Goal: Task Accomplishment & Management: Manage account settings

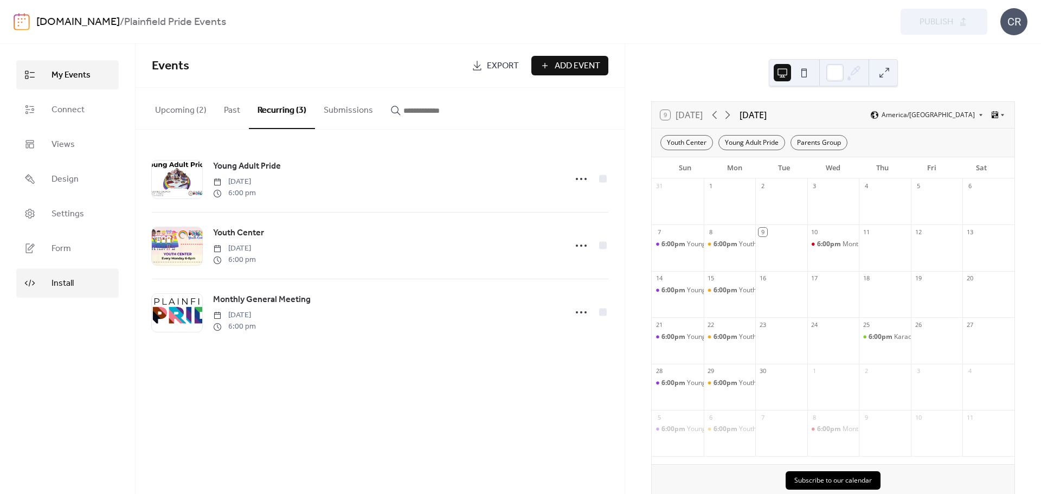
click at [55, 285] on span "Install" at bounding box center [63, 283] width 22 height 13
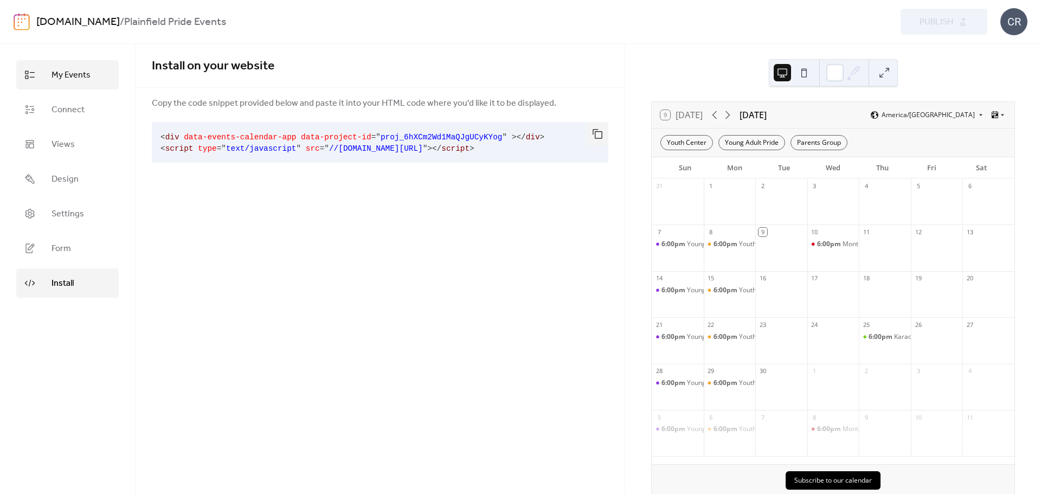
click at [48, 76] on link "My Events" at bounding box center [67, 74] width 103 height 29
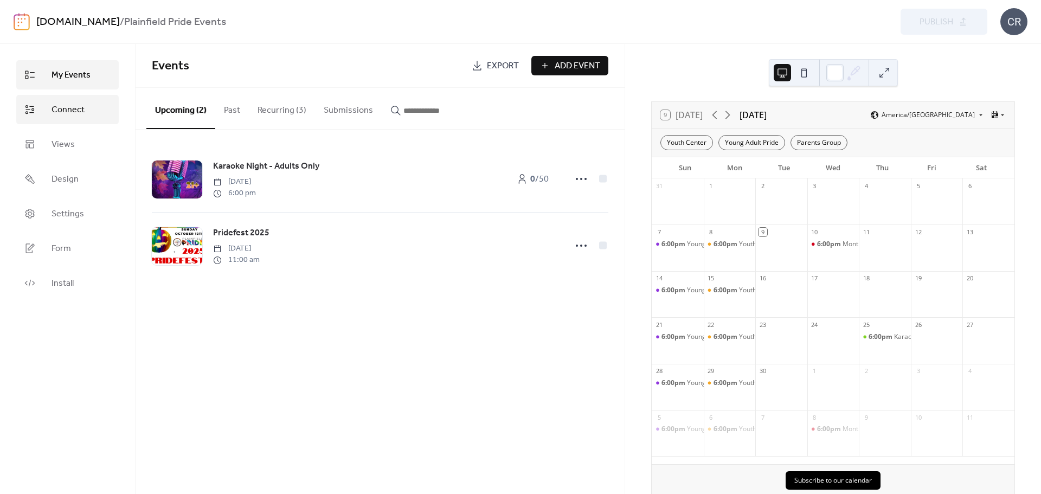
click at [79, 111] on span "Connect" at bounding box center [68, 110] width 33 height 13
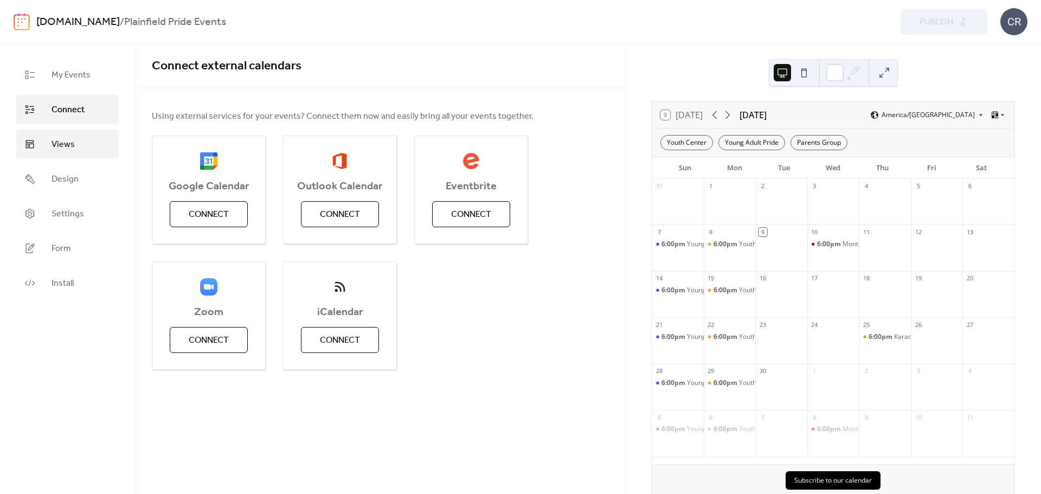
click at [72, 141] on span "Views" at bounding box center [63, 144] width 23 height 13
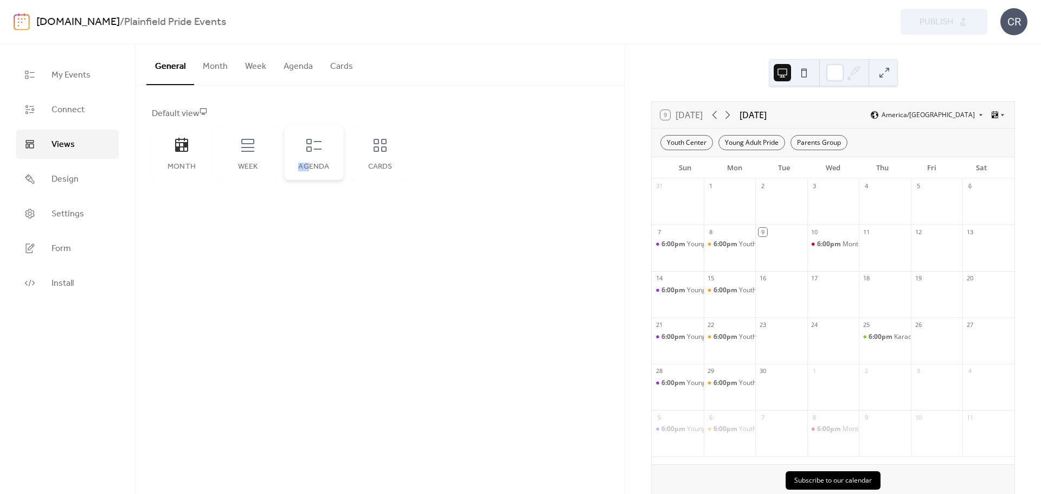
click at [307, 157] on div "Agenda" at bounding box center [314, 153] width 60 height 54
click at [263, 158] on div "Week" at bounding box center [248, 153] width 60 height 54
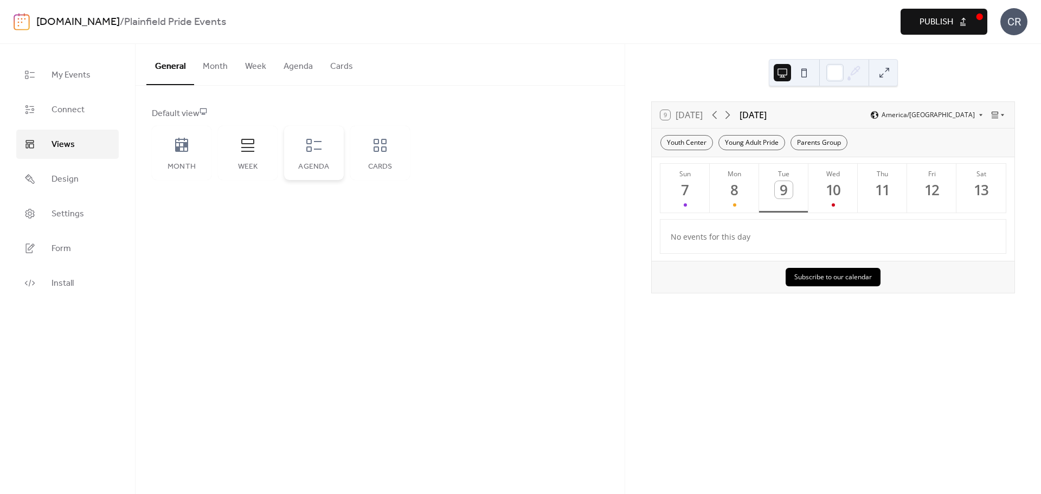
click at [330, 158] on div "Agenda" at bounding box center [314, 153] width 60 height 54
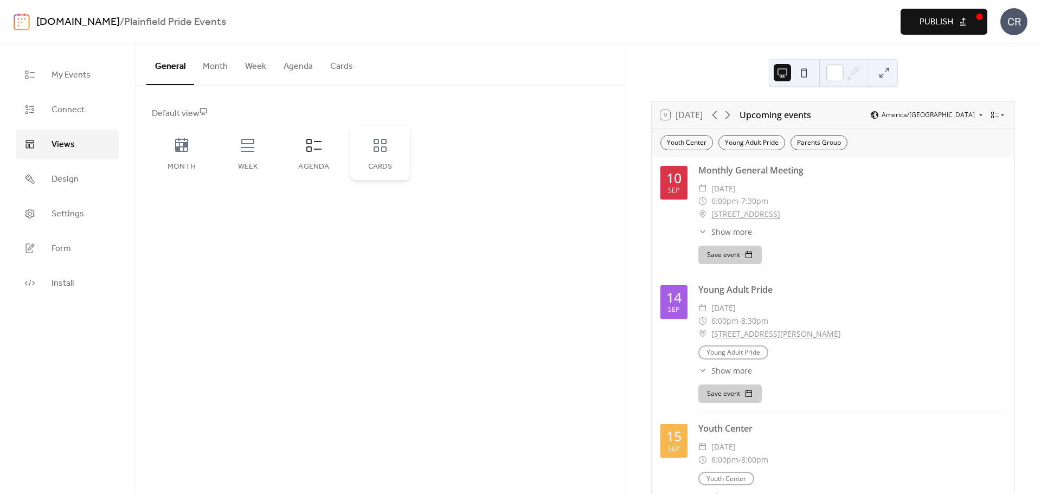
click at [379, 151] on icon at bounding box center [380, 145] width 13 height 13
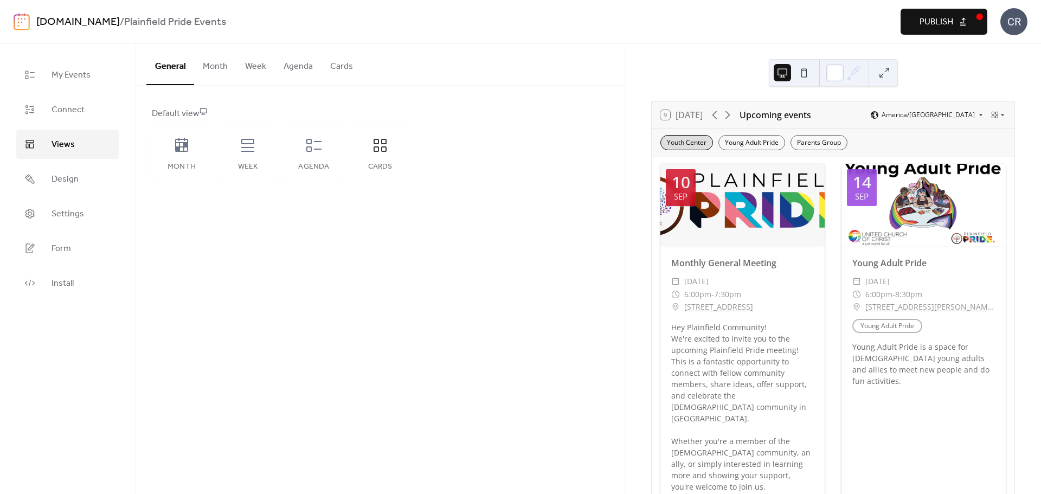
click at [681, 143] on div "Youth Center" at bounding box center [687, 142] width 53 height 15
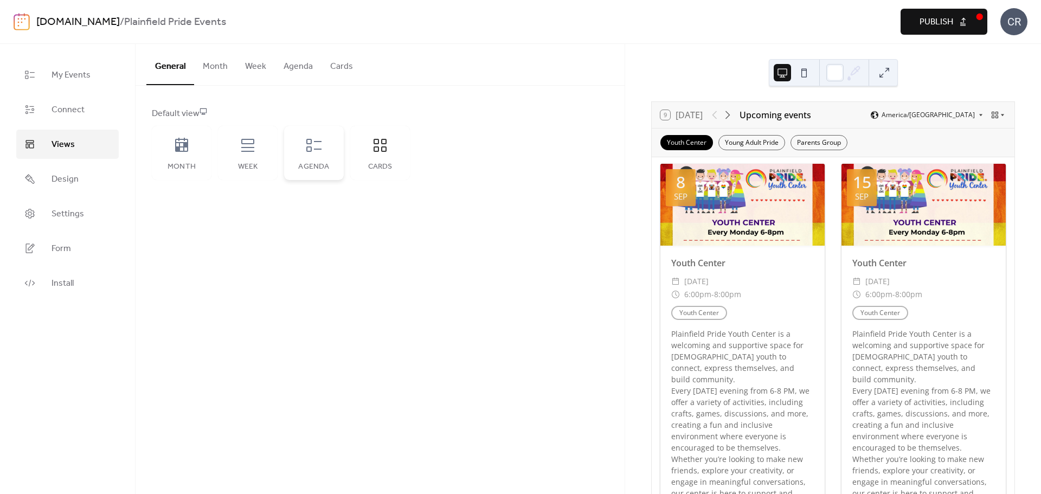
click at [318, 158] on div "Agenda" at bounding box center [314, 153] width 60 height 54
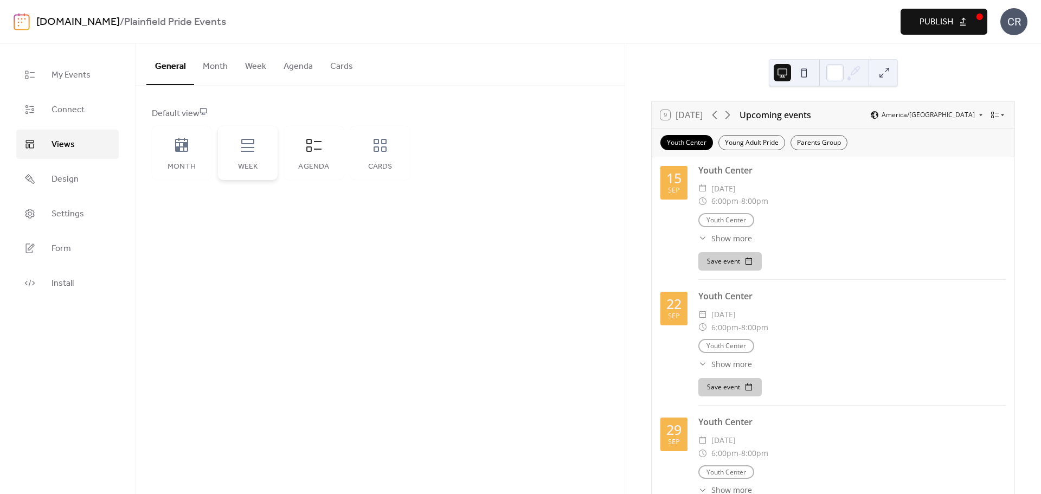
click at [244, 154] on div "Week" at bounding box center [248, 153] width 60 height 54
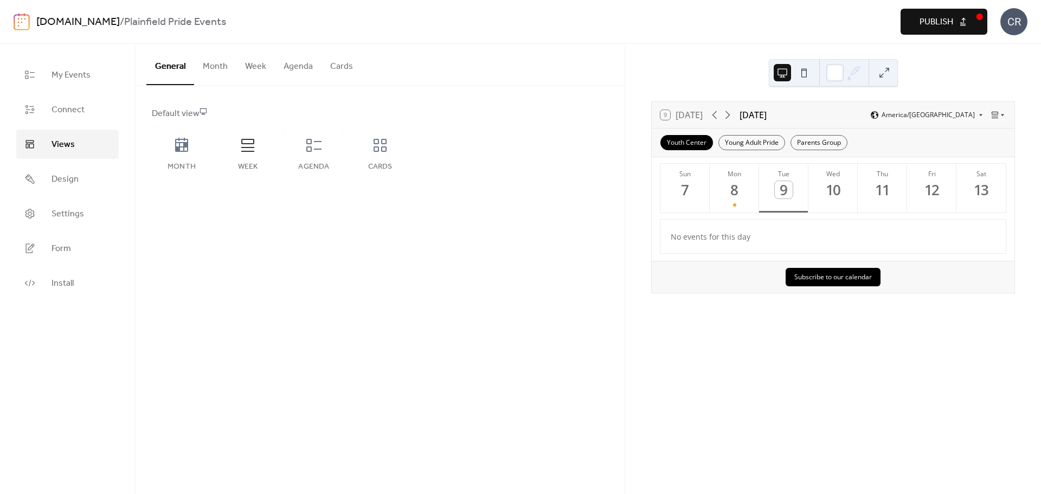
click at [930, 18] on span "Publish" at bounding box center [937, 22] width 34 height 13
click at [172, 149] on div "Month" at bounding box center [182, 153] width 60 height 54
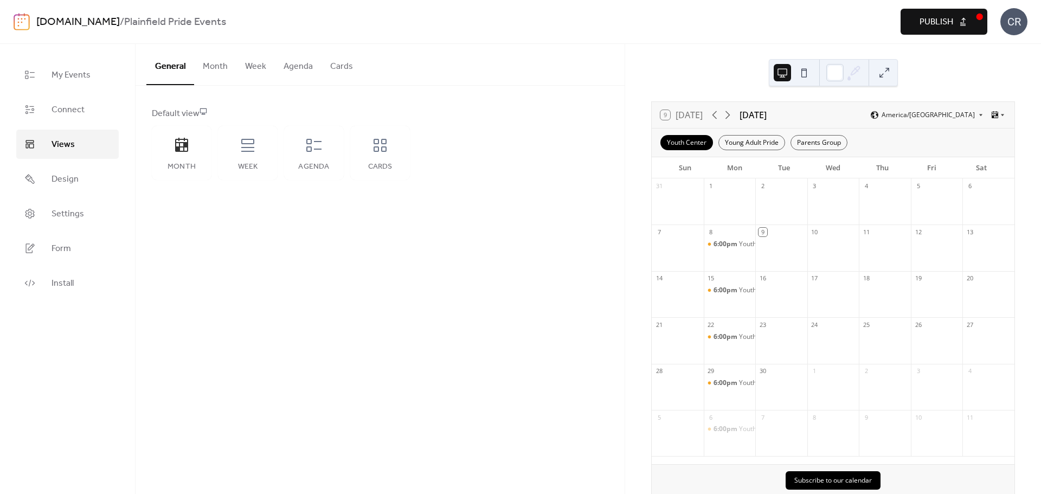
click at [924, 16] on span "Publish" at bounding box center [937, 22] width 34 height 13
click at [211, 72] on button "Month" at bounding box center [215, 64] width 42 height 40
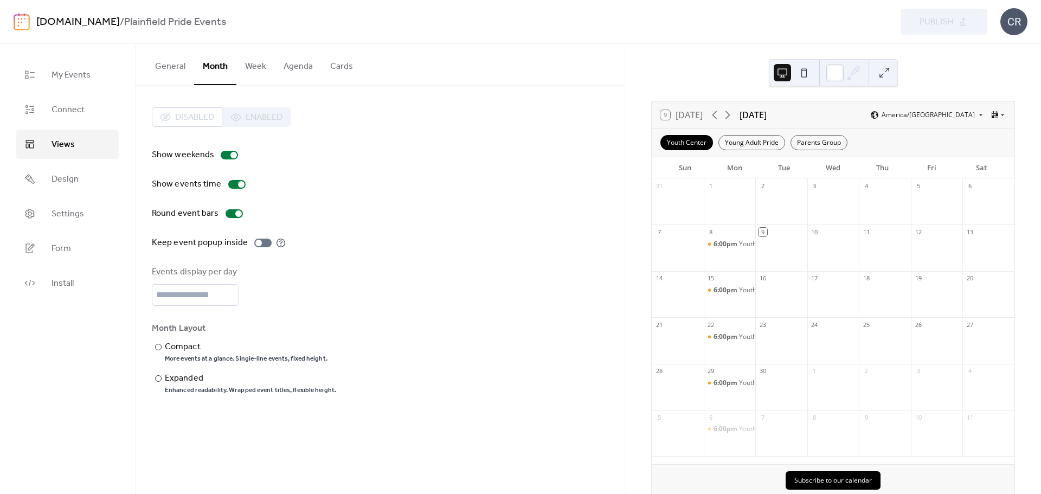
click at [259, 68] on button "Week" at bounding box center [255, 64] width 39 height 40
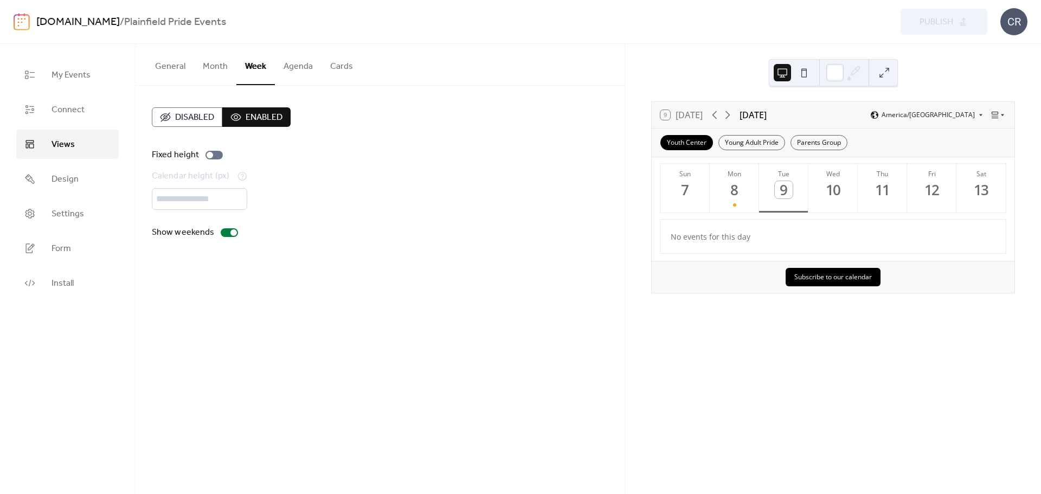
click at [296, 68] on button "Agenda" at bounding box center [298, 64] width 47 height 40
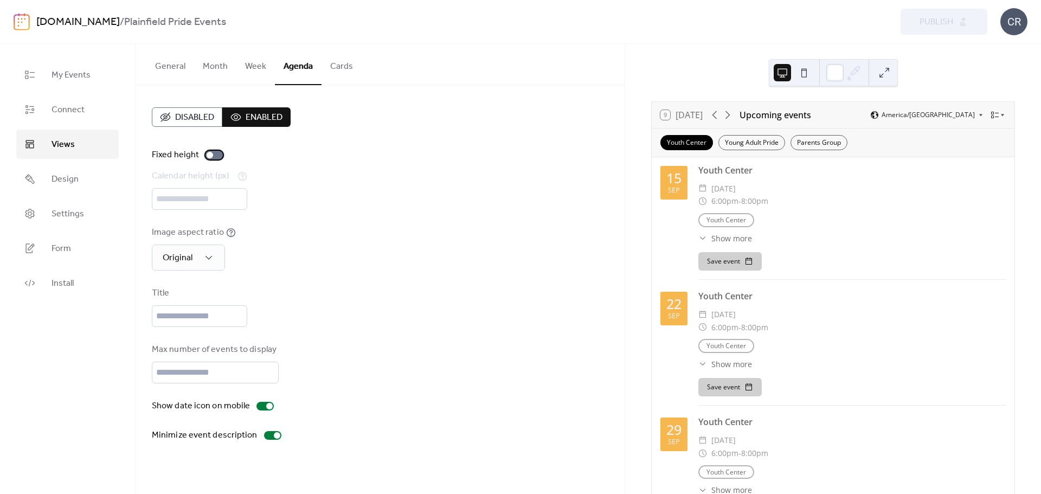
click at [215, 156] on div at bounding box center [214, 155] width 17 height 9
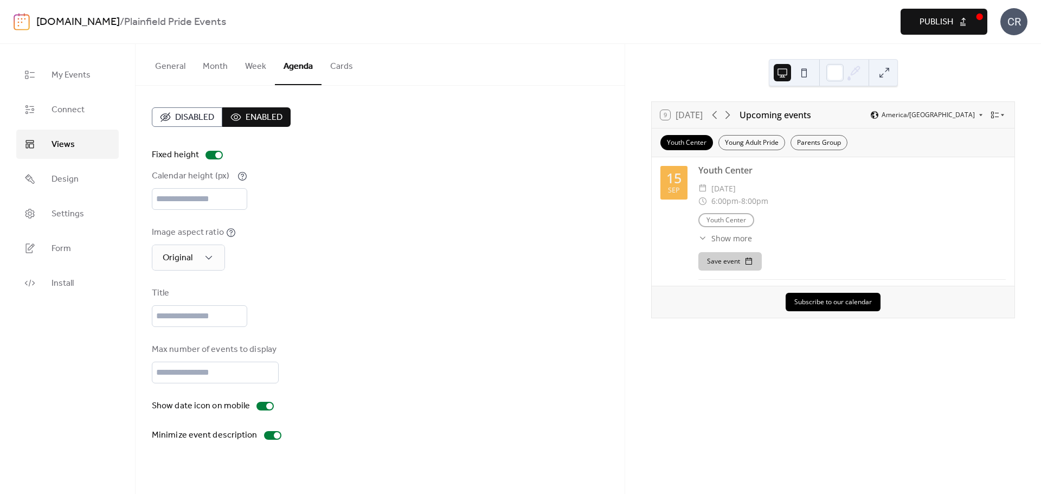
click at [331, 170] on div "Calendar height (px) ***" at bounding box center [380, 190] width 457 height 40
click at [339, 64] on button "Cards" at bounding box center [342, 64] width 40 height 40
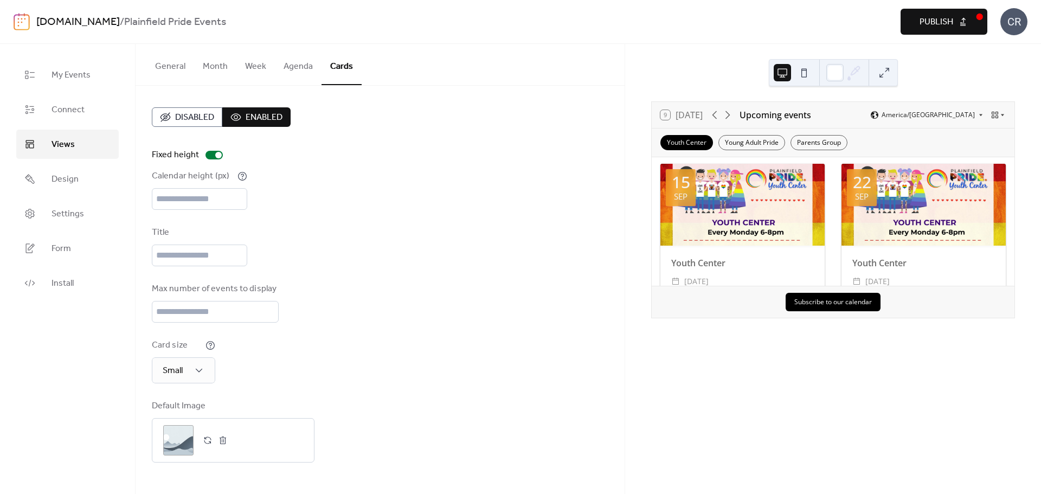
click at [288, 65] on button "Agenda" at bounding box center [298, 64] width 47 height 40
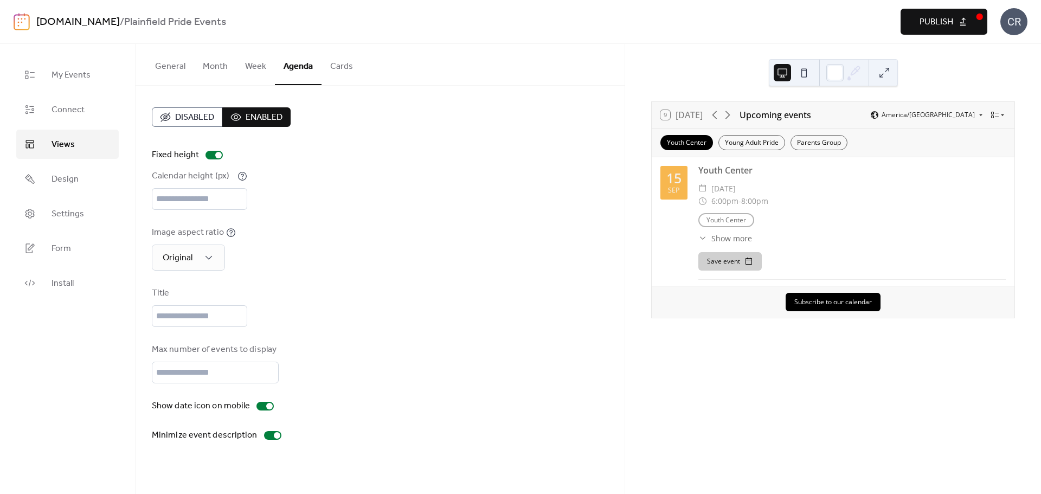
click at [249, 67] on button "Week" at bounding box center [255, 64] width 39 height 40
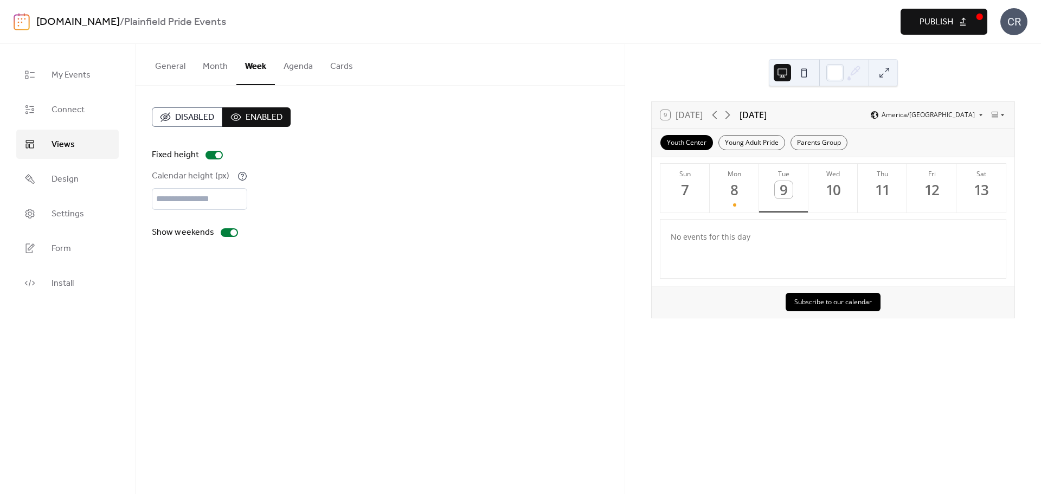
click at [219, 63] on button "Month" at bounding box center [215, 64] width 42 height 40
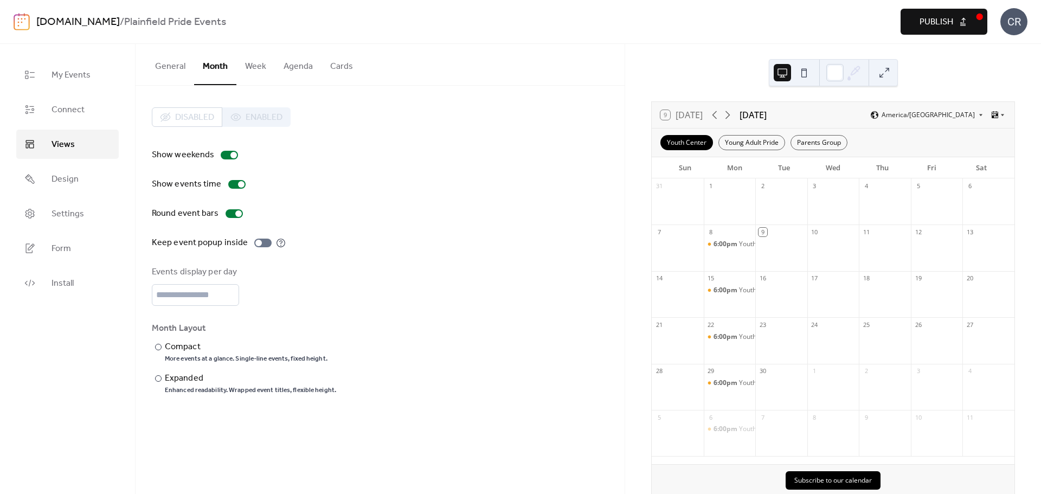
click at [171, 72] on button "General" at bounding box center [170, 64] width 48 height 40
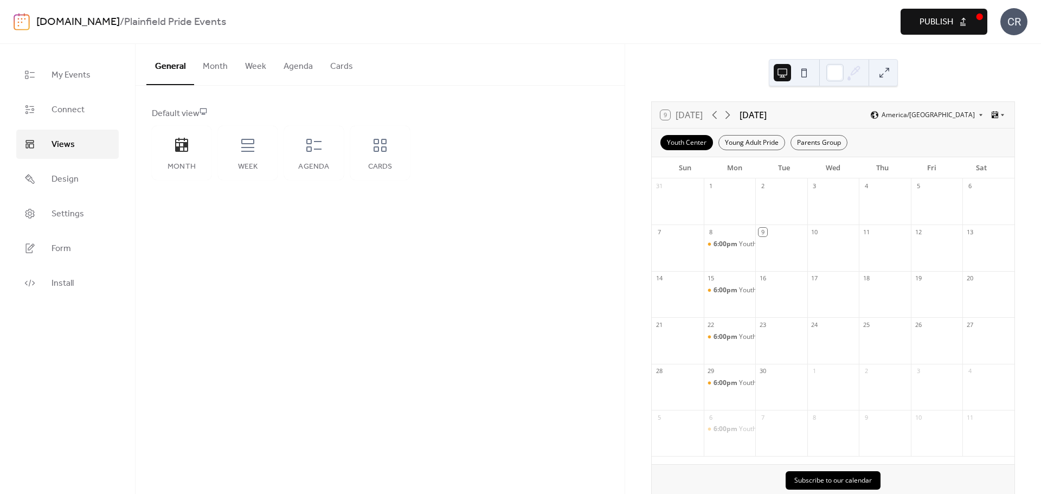
click at [929, 29] on span "Publish" at bounding box center [937, 22] width 34 height 13
click at [74, 212] on span "Settings" at bounding box center [68, 214] width 33 height 13
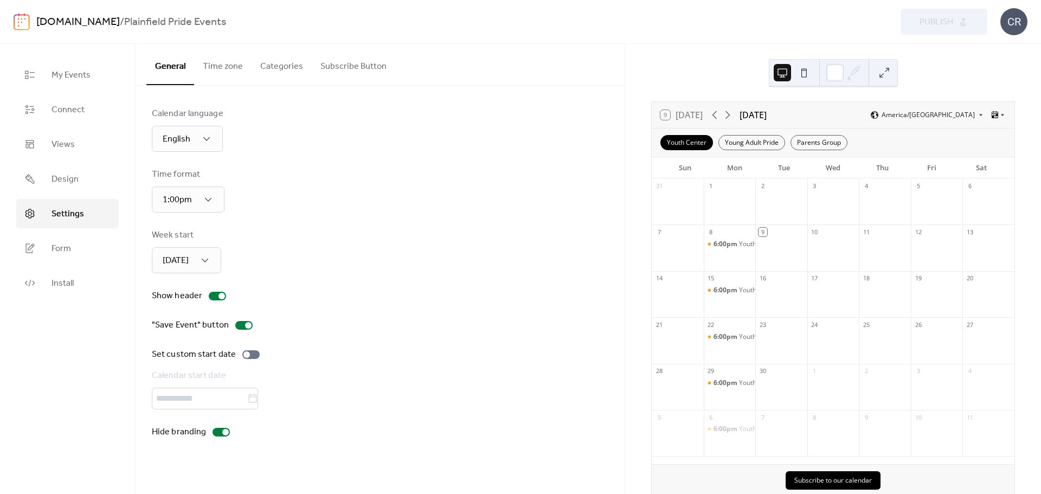
click at [269, 71] on button "Categories" at bounding box center [282, 64] width 60 height 40
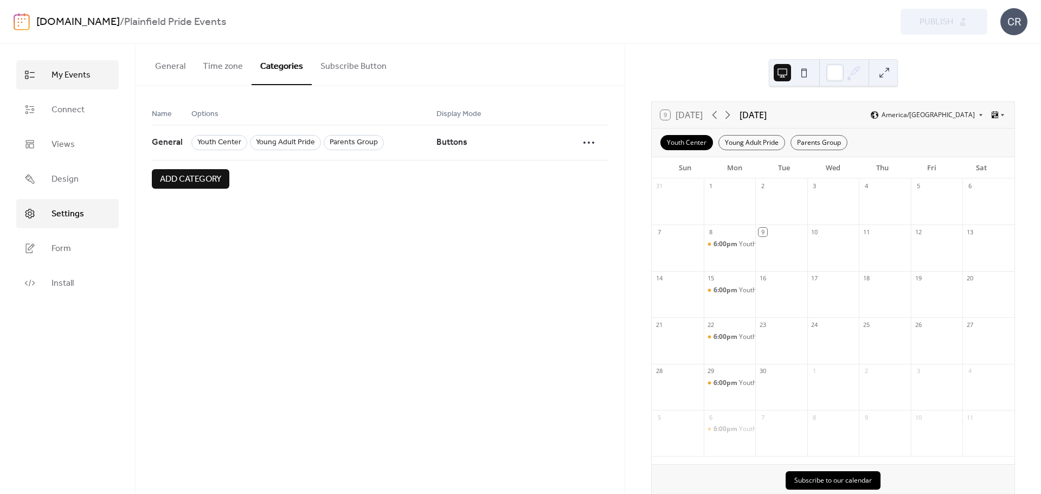
drag, startPoint x: 80, startPoint y: 79, endPoint x: 109, endPoint y: 81, distance: 28.8
click at [80, 79] on span "My Events" at bounding box center [71, 75] width 39 height 13
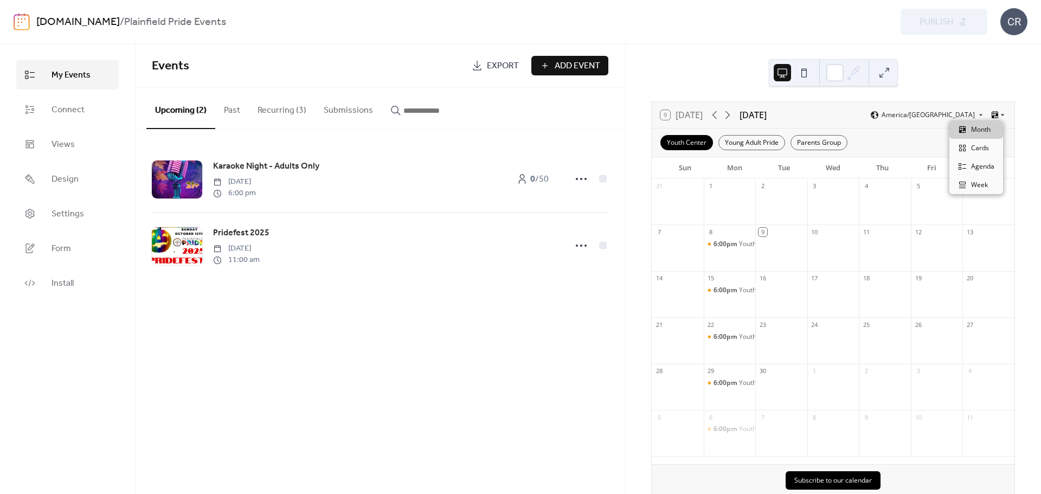
click at [1000, 113] on icon at bounding box center [1003, 115] width 7 height 7
click at [77, 284] on link "Install" at bounding box center [67, 282] width 103 height 29
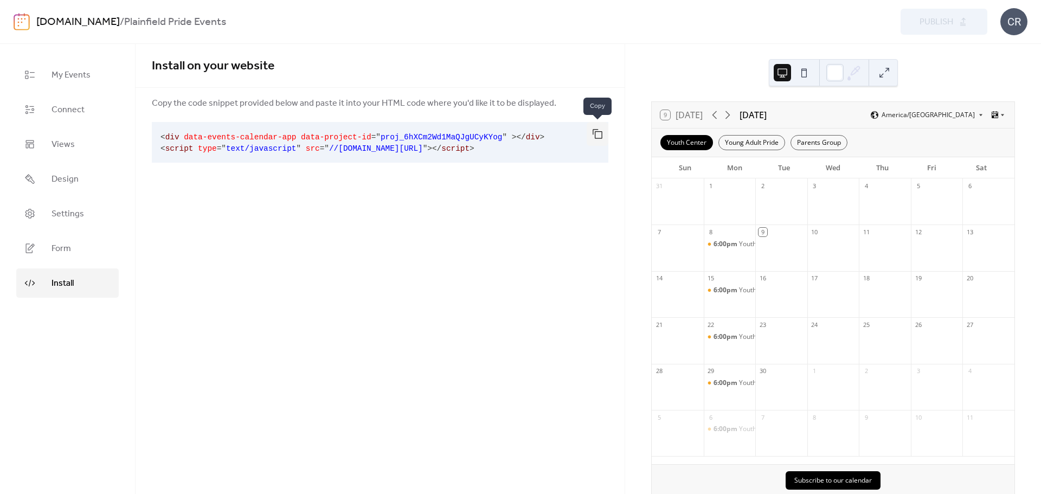
click at [599, 133] on button "button" at bounding box center [598, 134] width 22 height 24
click at [1001, 113] on icon at bounding box center [1003, 115] width 7 height 7
click at [981, 184] on span "Week" at bounding box center [979, 185] width 17 height 10
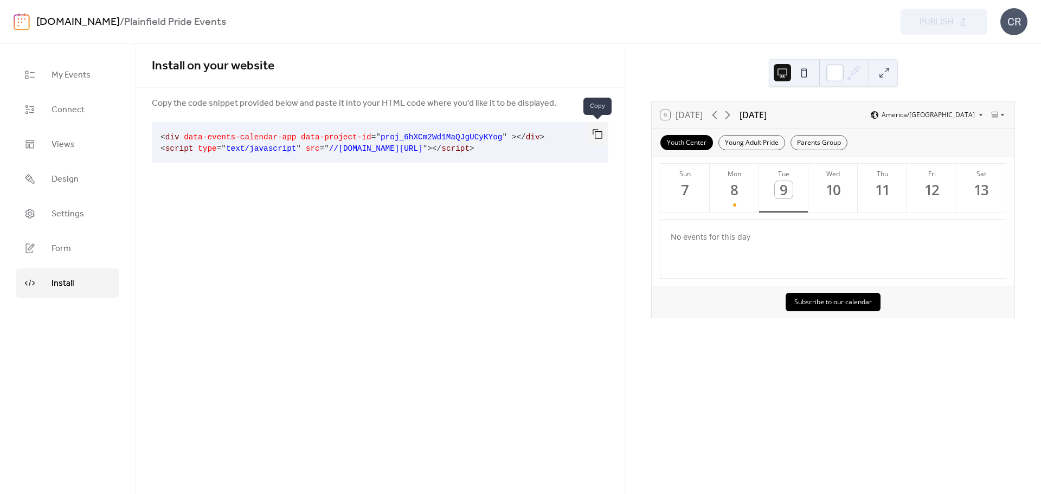
click at [600, 133] on button "button" at bounding box center [598, 134] width 22 height 24
click at [59, 140] on span "Views" at bounding box center [63, 144] width 23 height 13
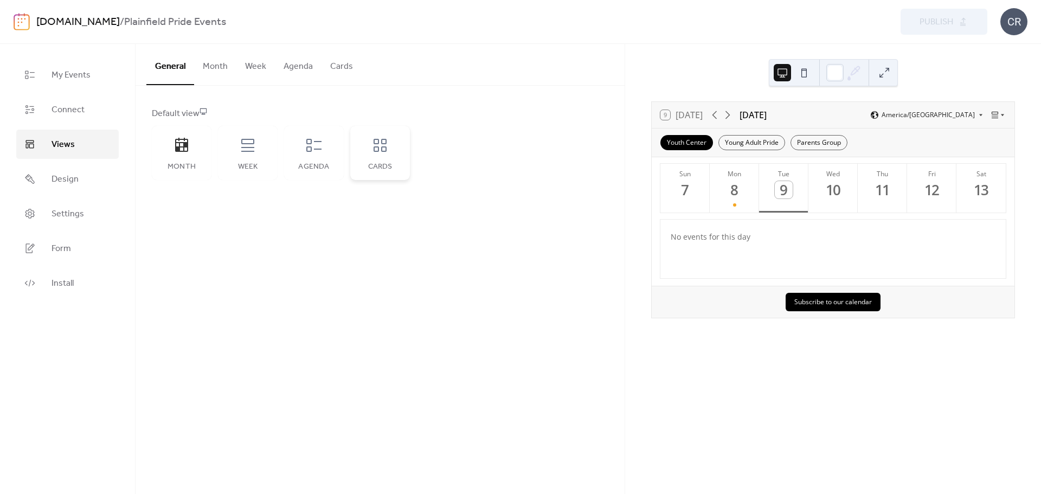
click at [375, 144] on icon at bounding box center [380, 145] width 13 height 13
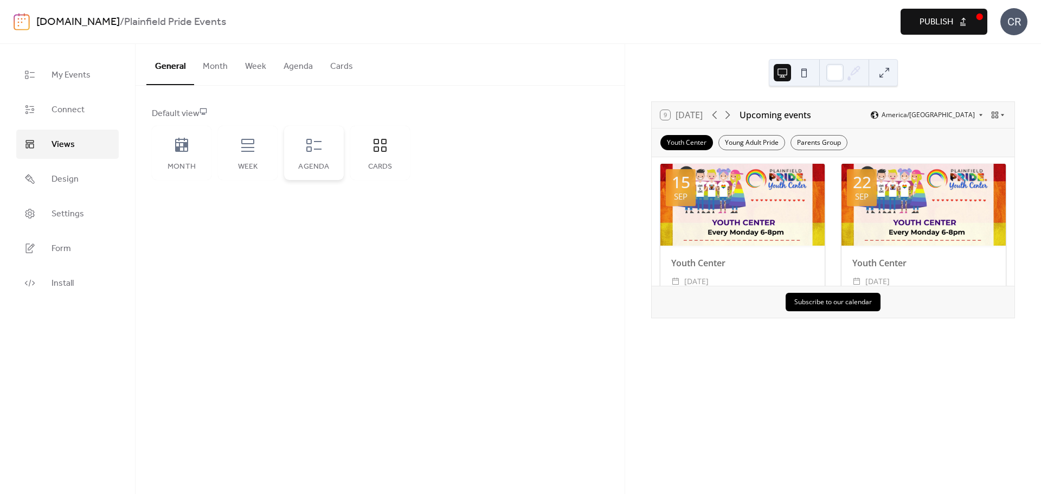
click at [312, 149] on icon at bounding box center [313, 145] width 15 height 13
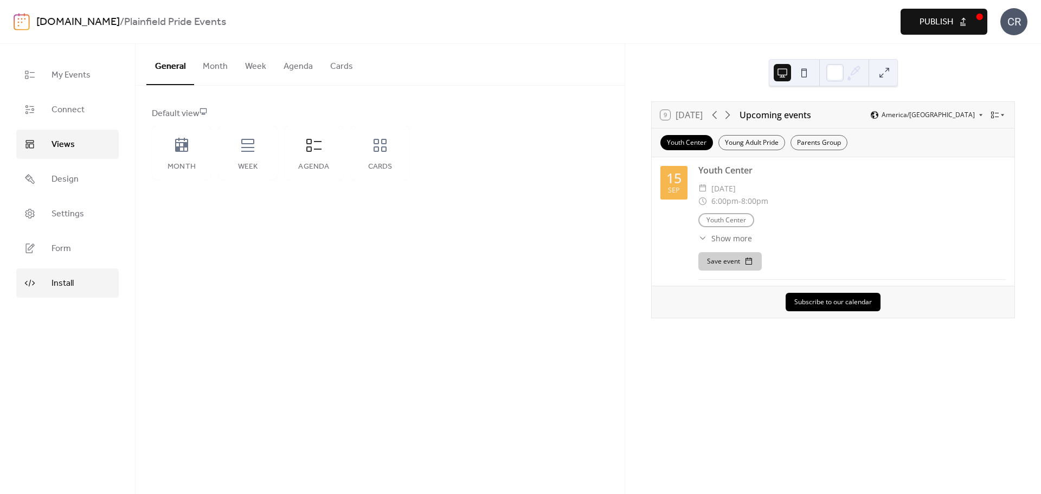
click at [77, 283] on link "Install" at bounding box center [67, 282] width 103 height 29
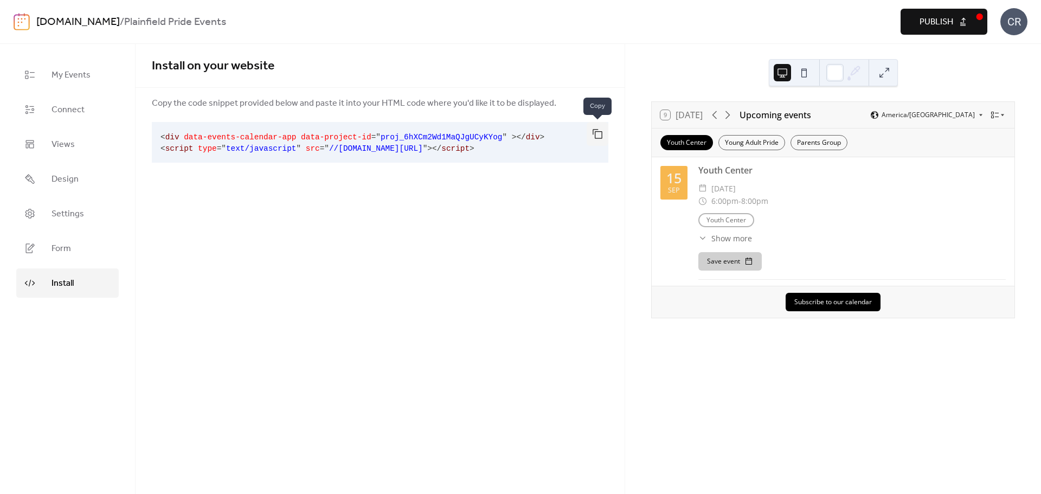
click at [601, 135] on button "button" at bounding box center [598, 134] width 22 height 24
click at [61, 156] on link "Views" at bounding box center [67, 144] width 103 height 29
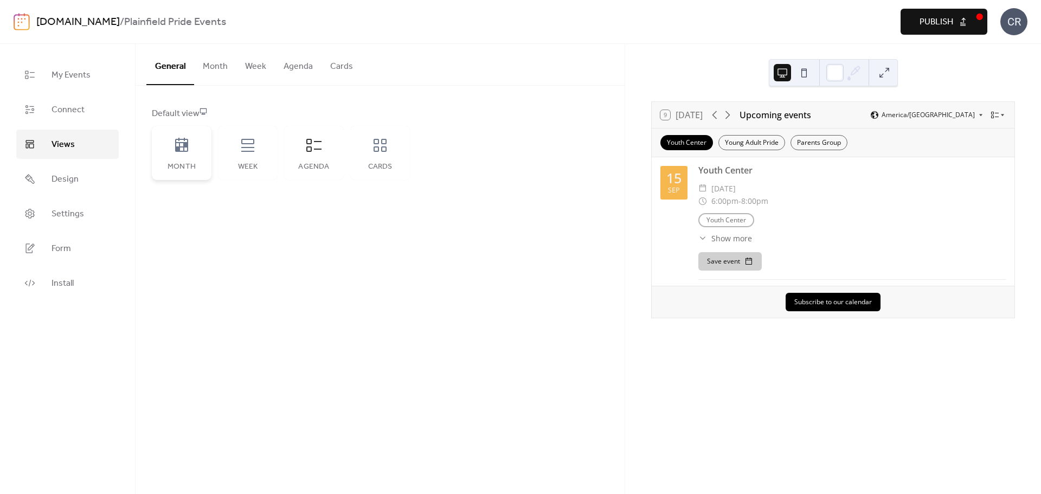
click at [183, 154] on div "Month" at bounding box center [182, 153] width 60 height 54
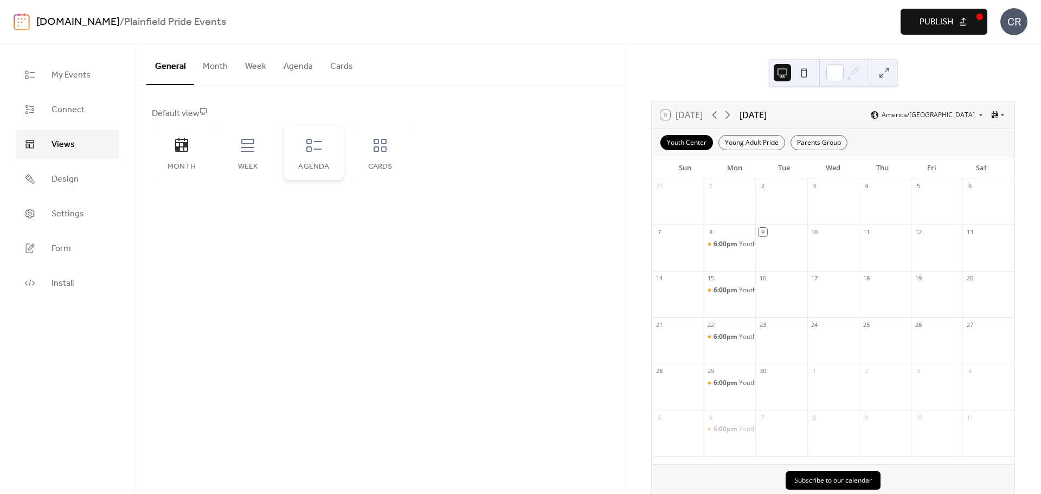
click at [327, 144] on div "Agenda" at bounding box center [314, 153] width 60 height 54
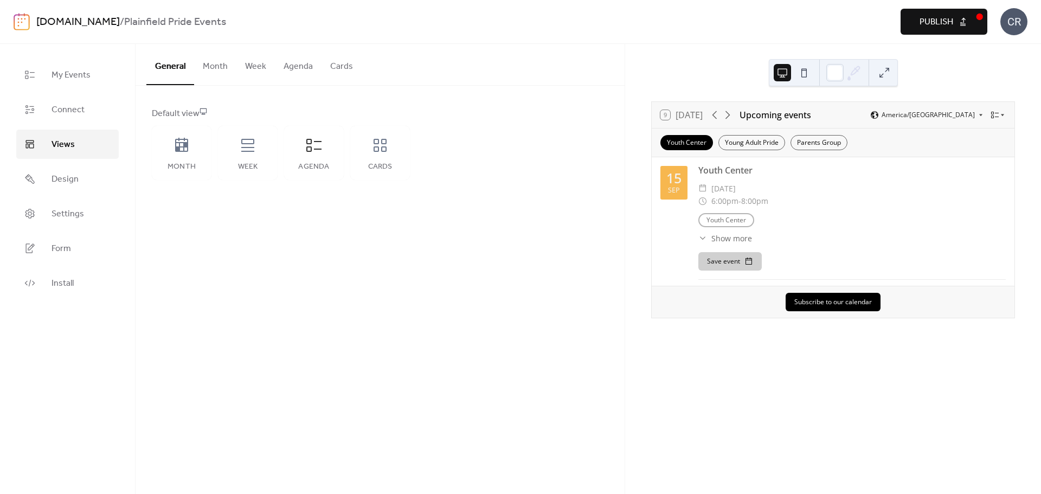
click at [944, 18] on span "Publish" at bounding box center [937, 22] width 34 height 13
click at [180, 145] on icon at bounding box center [181, 145] width 13 height 14
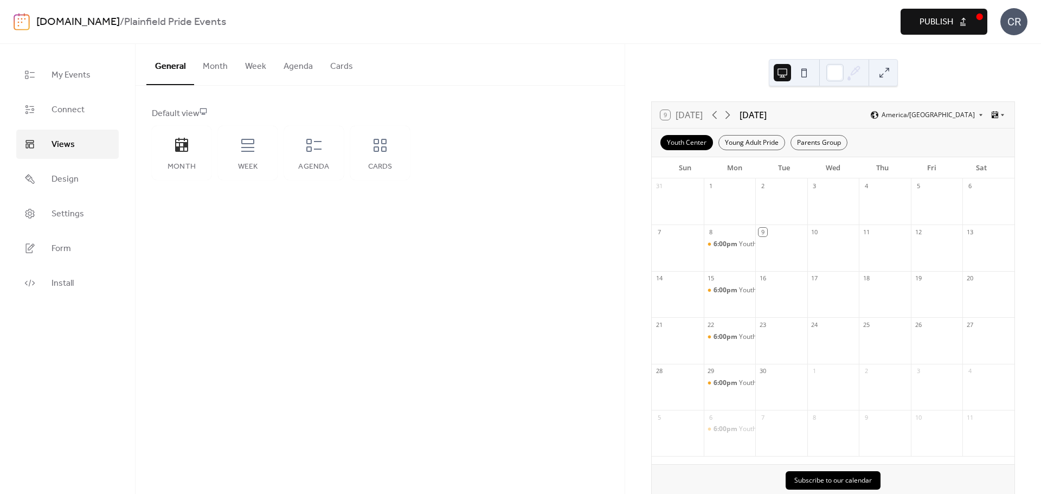
click at [932, 23] on span "Publish" at bounding box center [937, 22] width 34 height 13
click at [64, 84] on link "My Events" at bounding box center [67, 74] width 103 height 29
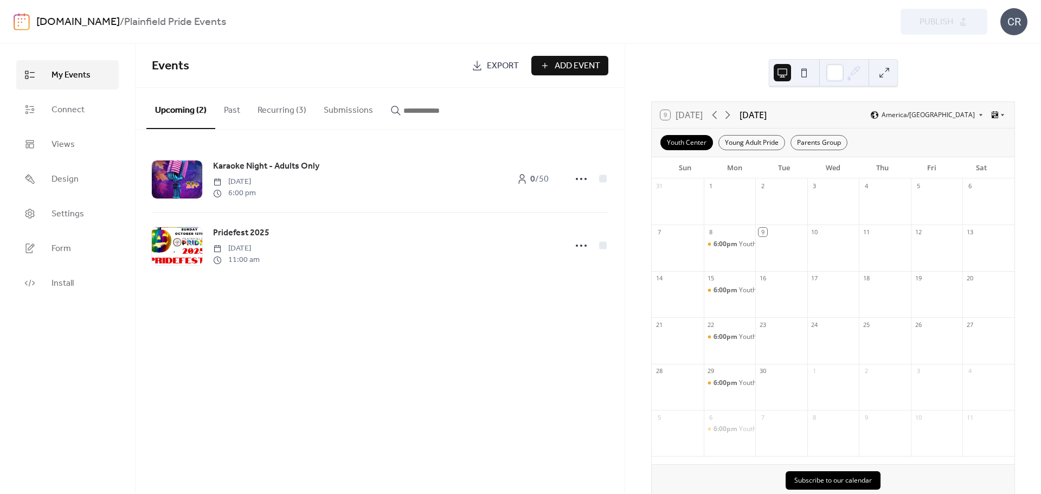
click at [277, 112] on button "Recurring (3)" at bounding box center [282, 108] width 66 height 40
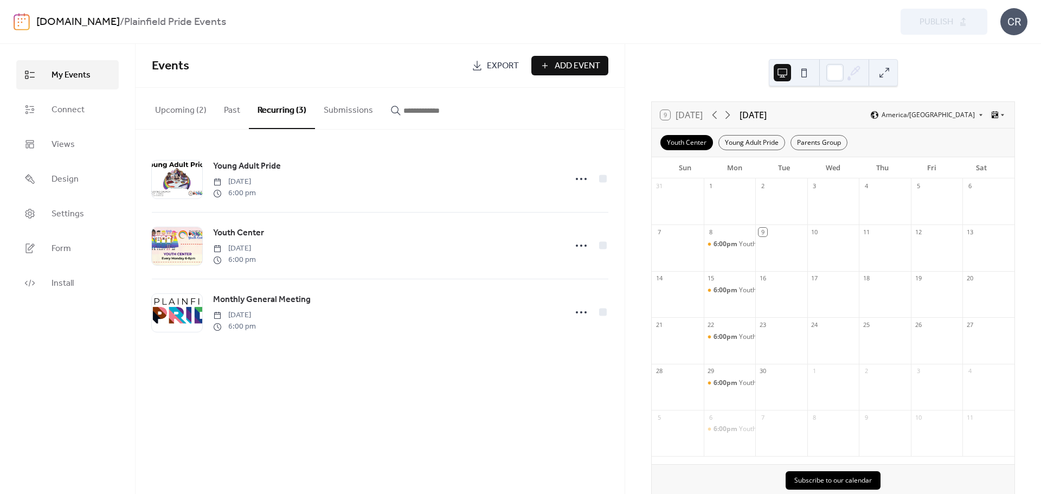
scroll to position [20, 0]
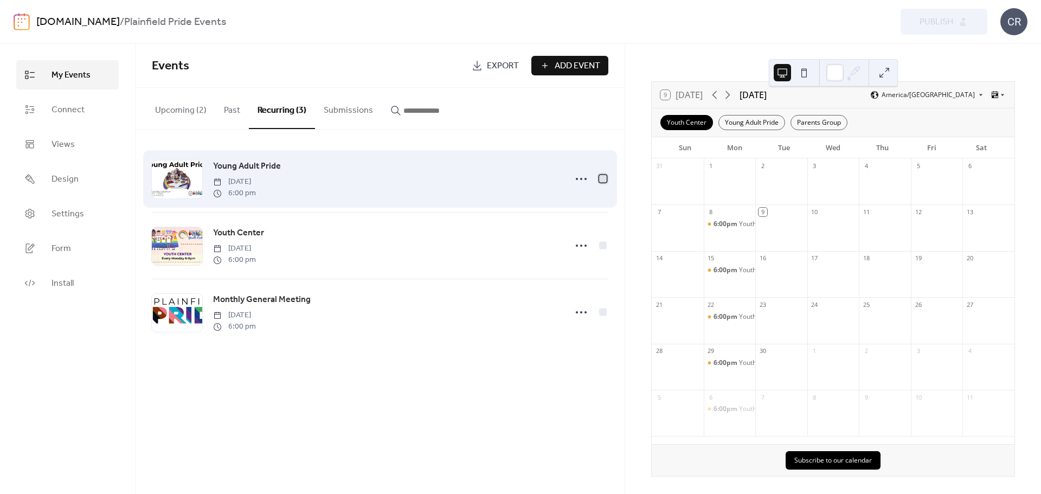
click at [603, 178] on div at bounding box center [603, 179] width 8 height 8
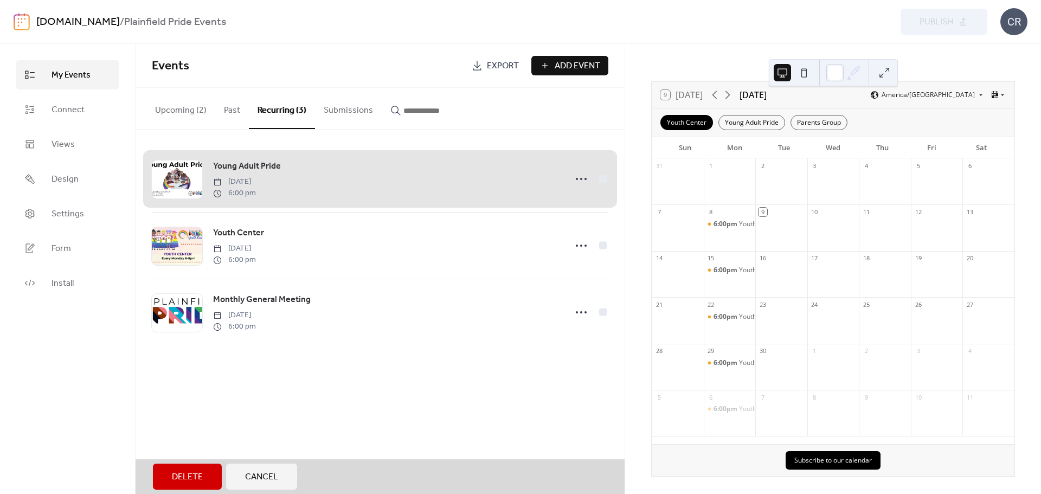
click at [604, 179] on div "Young Adult Pride Sunday, September 7, 2025 6:00 pm" at bounding box center [380, 179] width 457 height 66
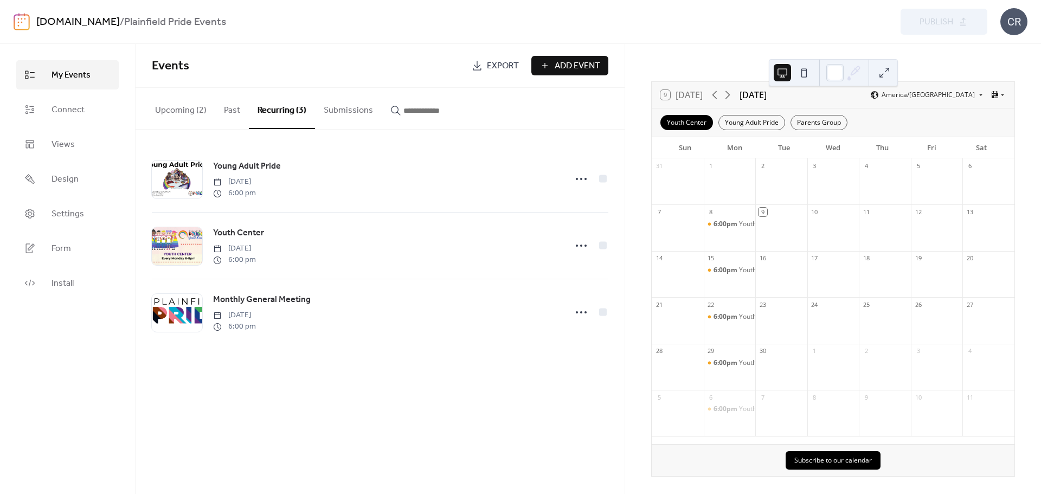
click at [421, 377] on div "Events Export Add Event Upcoming (2) Past Recurring (3) Submissions Karaoke Nig…" at bounding box center [380, 269] width 489 height 450
click at [696, 120] on div "Youth Center" at bounding box center [687, 122] width 53 height 15
click at [687, 119] on div "Youth Center" at bounding box center [687, 122] width 53 height 15
click at [692, 121] on div "Youth Center" at bounding box center [687, 122] width 53 height 15
click at [751, 121] on div "Young Adult Pride" at bounding box center [752, 122] width 67 height 15
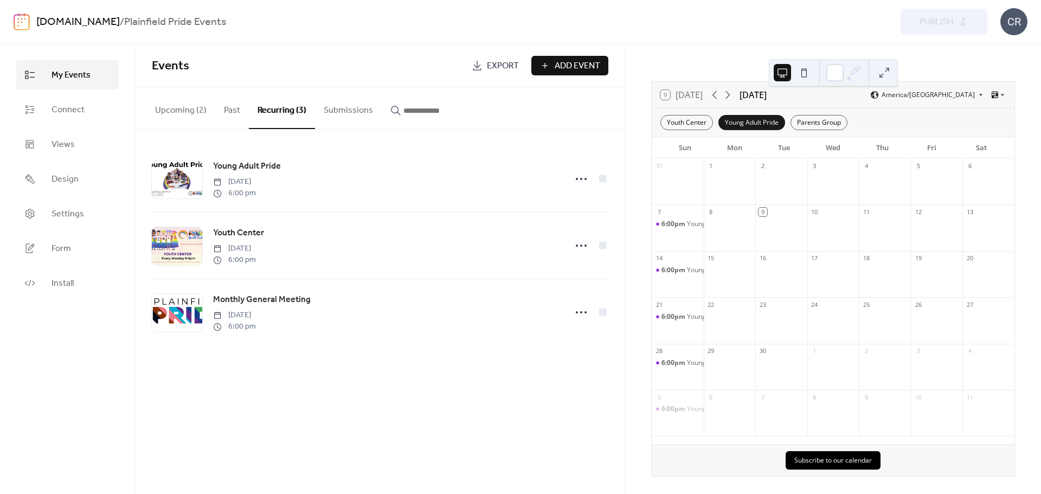
click at [751, 121] on div "Young Adult Pride" at bounding box center [752, 122] width 67 height 15
click at [805, 120] on div "Parents Group" at bounding box center [819, 122] width 57 height 15
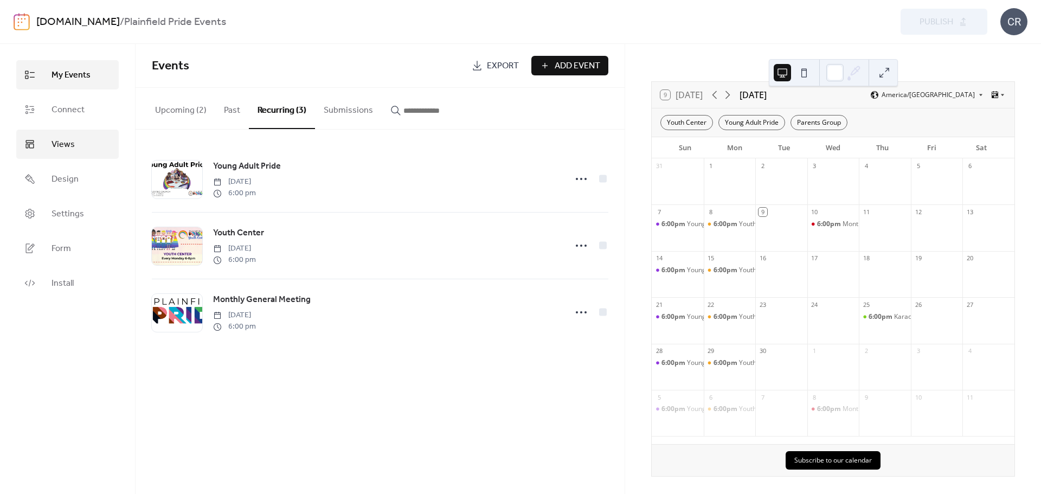
click at [73, 138] on span "Views" at bounding box center [63, 144] width 23 height 13
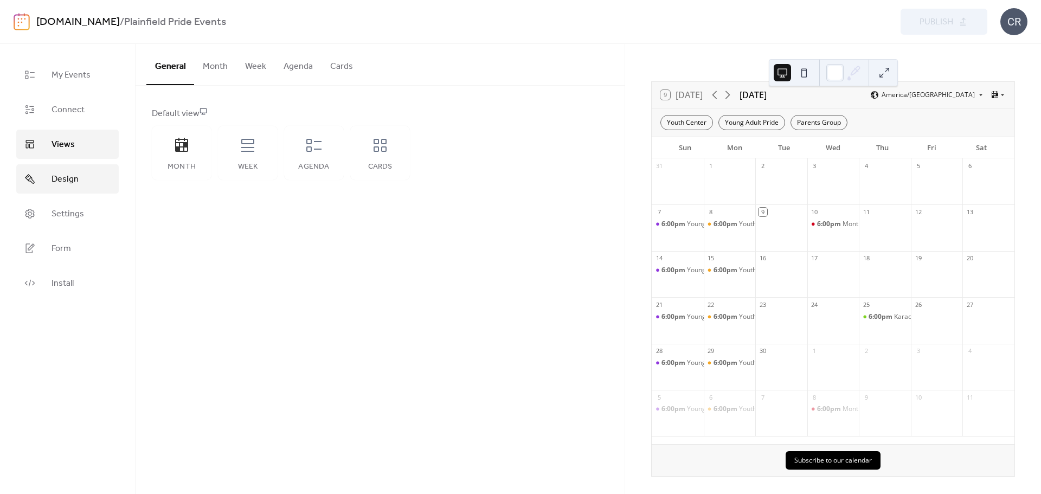
click at [70, 180] on span "Design" at bounding box center [65, 179] width 27 height 13
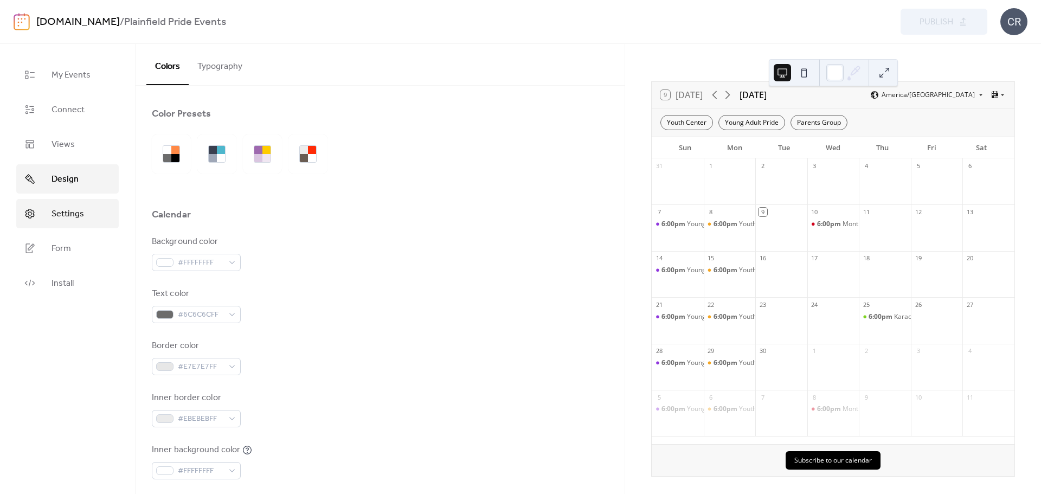
click at [72, 208] on span "Settings" at bounding box center [68, 214] width 33 height 13
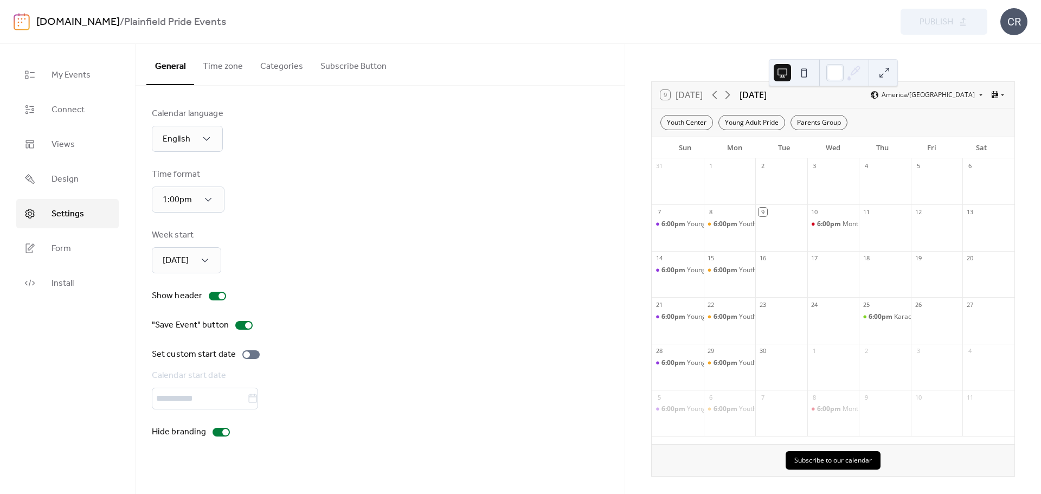
click at [286, 66] on button "Categories" at bounding box center [282, 64] width 60 height 40
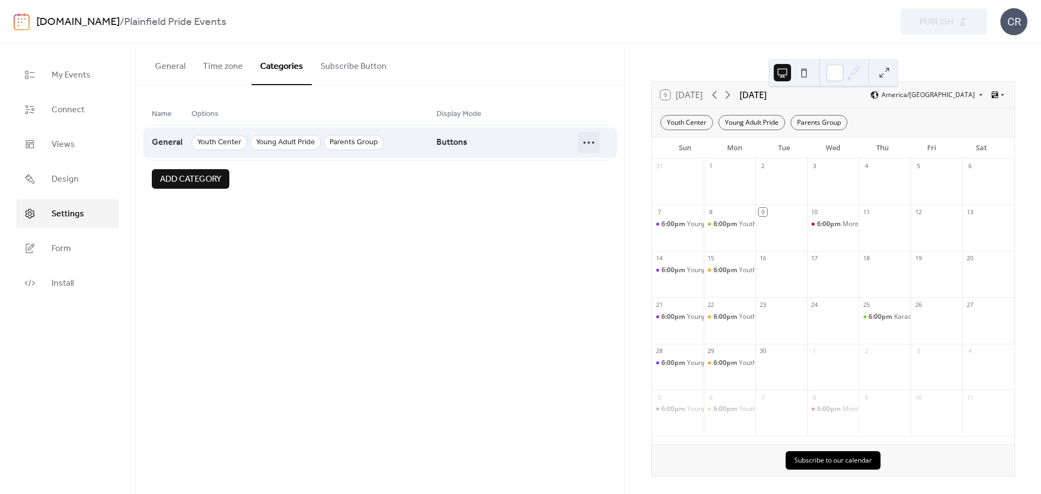
click at [593, 140] on icon at bounding box center [588, 142] width 17 height 17
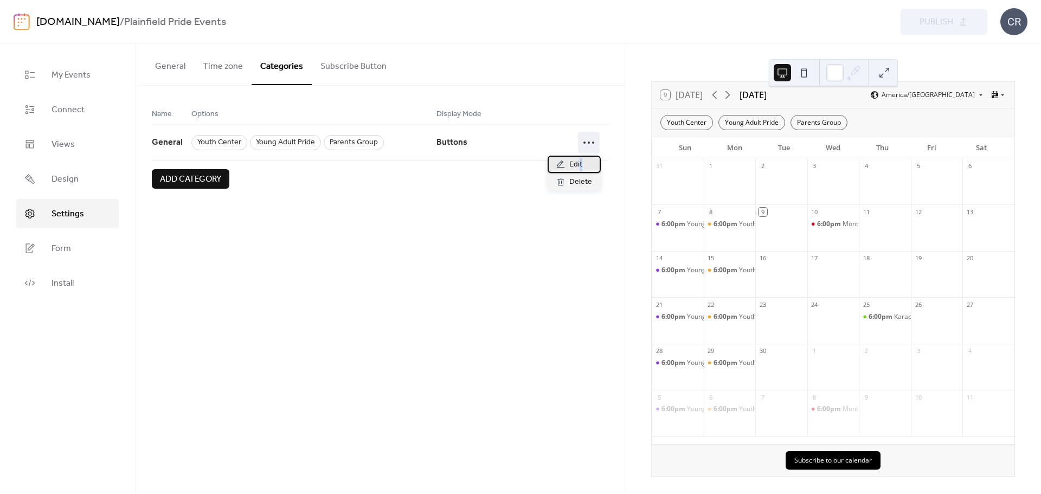
click at [581, 159] on span "Edit" at bounding box center [575, 164] width 13 height 13
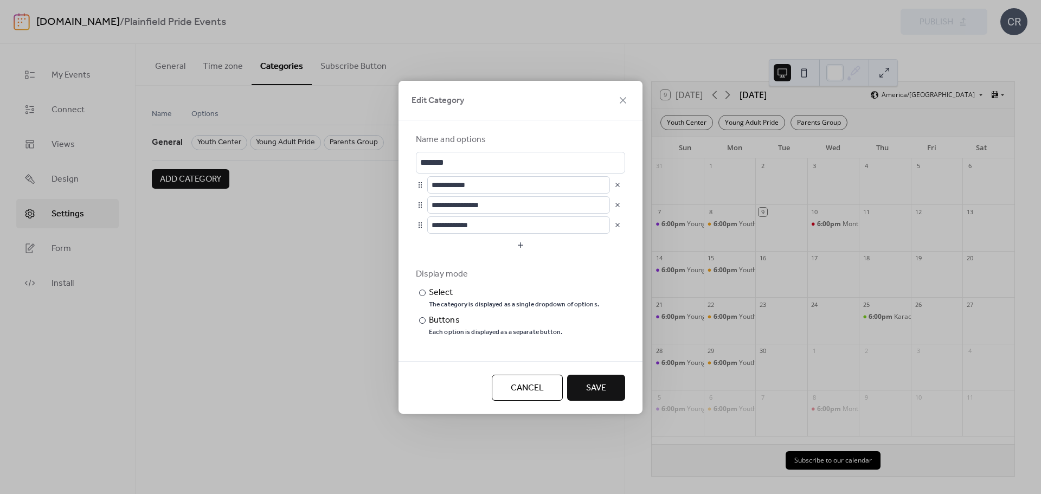
click at [617, 225] on button "button" at bounding box center [617, 224] width 15 height 15
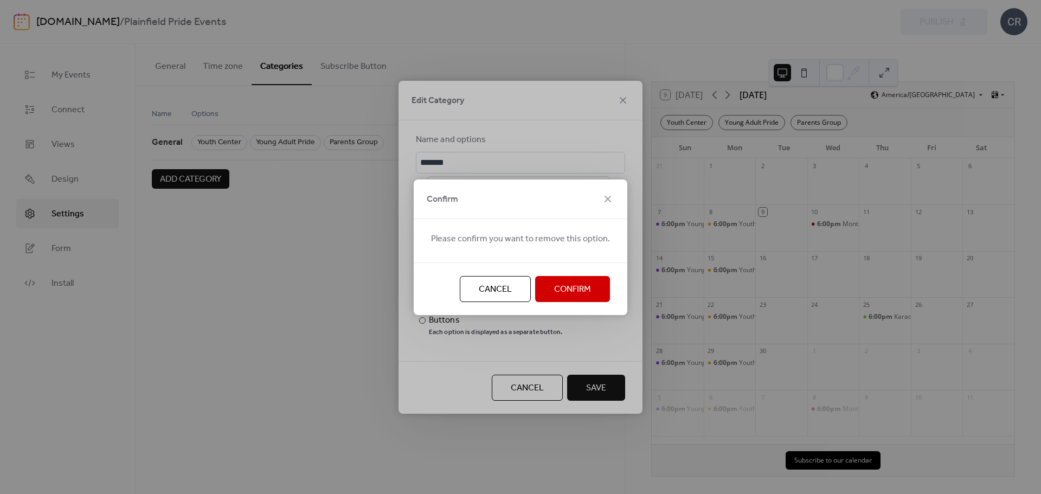
click at [573, 292] on span "Confirm" at bounding box center [572, 289] width 37 height 13
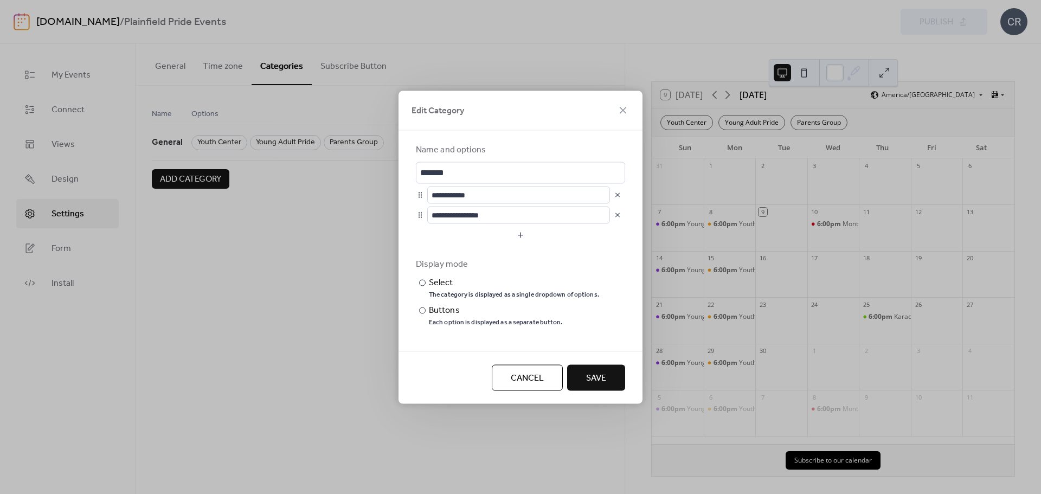
click at [588, 377] on span "Save" at bounding box center [596, 378] width 20 height 13
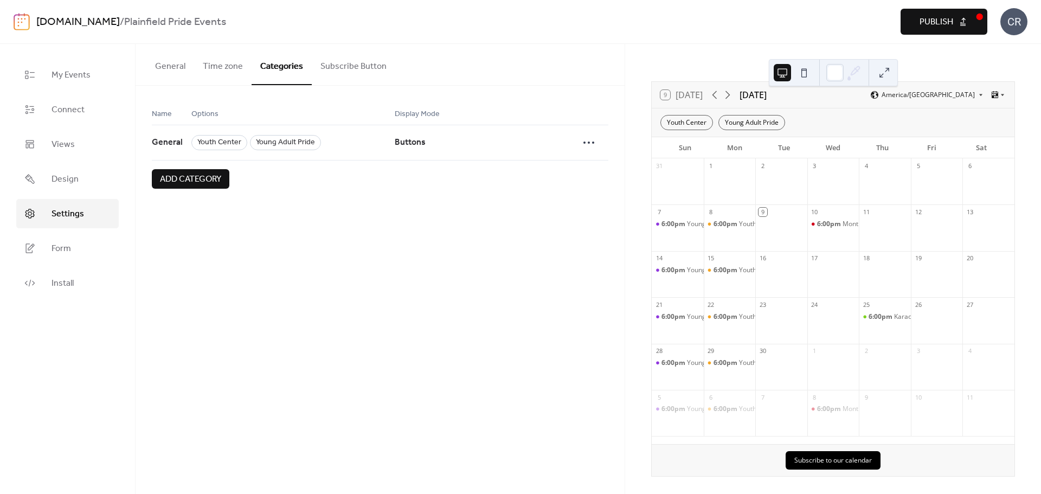
click at [959, 8] on div "plainfieldpride.org / Plainfield Pride Events Preview Publish CR" at bounding box center [521, 21] width 1014 height 43
click at [945, 24] on span "Publish" at bounding box center [937, 22] width 34 height 13
click at [1019, 23] on div "CR" at bounding box center [1014, 21] width 27 height 27
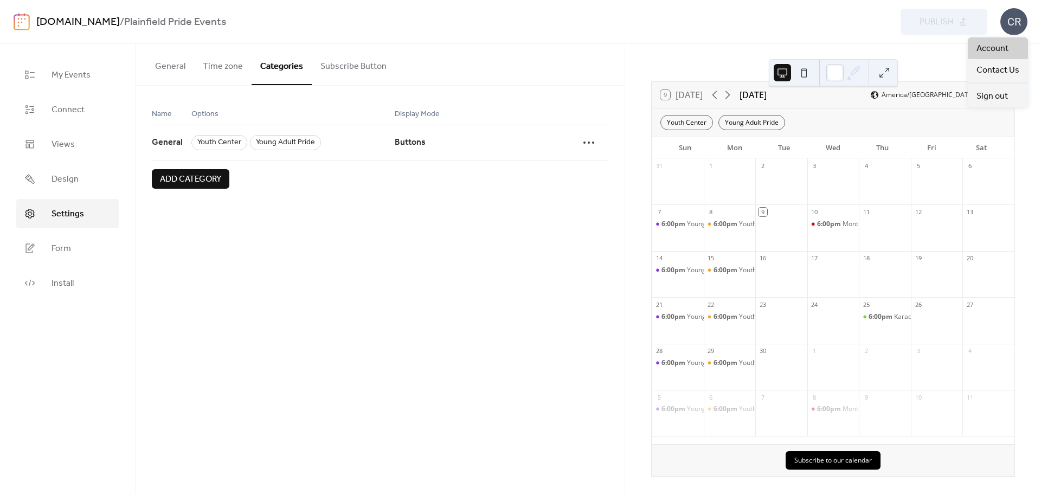
click at [1004, 45] on span "Account" at bounding box center [993, 48] width 32 height 13
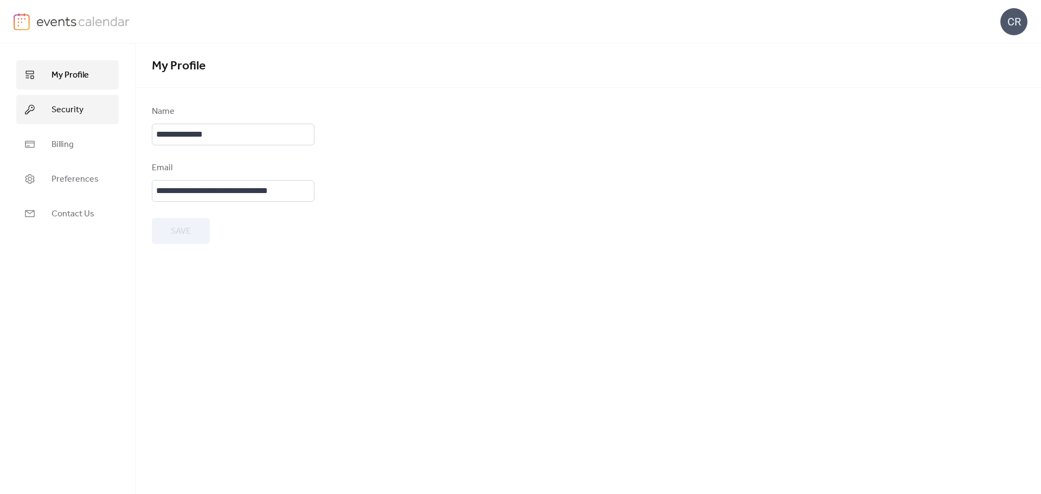
click at [65, 105] on span "Security" at bounding box center [68, 110] width 32 height 13
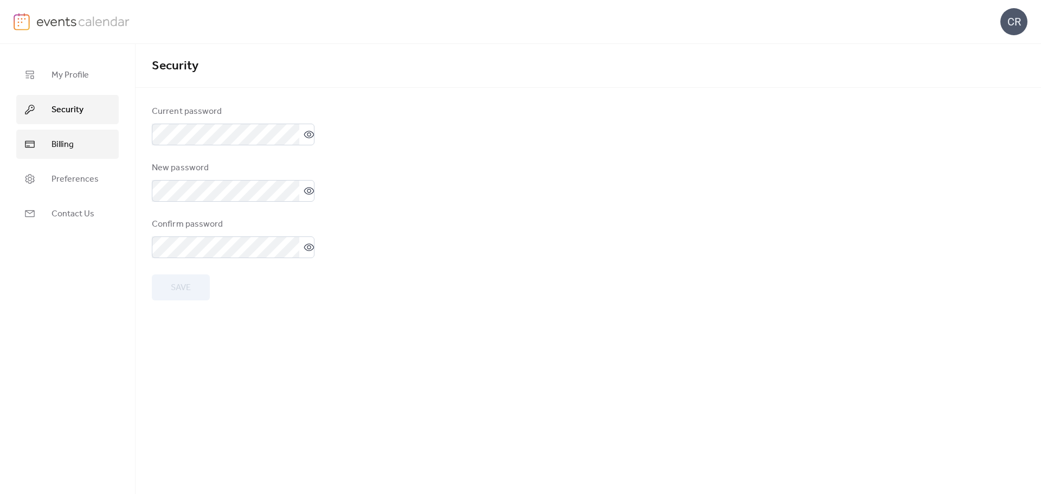
click at [72, 136] on link "Billing" at bounding box center [67, 144] width 103 height 29
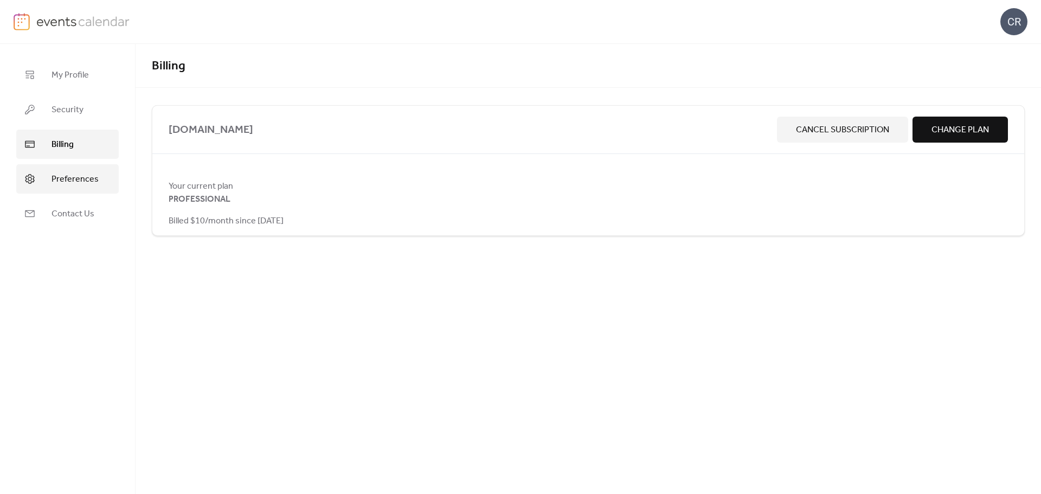
click at [59, 177] on span "Preferences" at bounding box center [75, 179] width 47 height 13
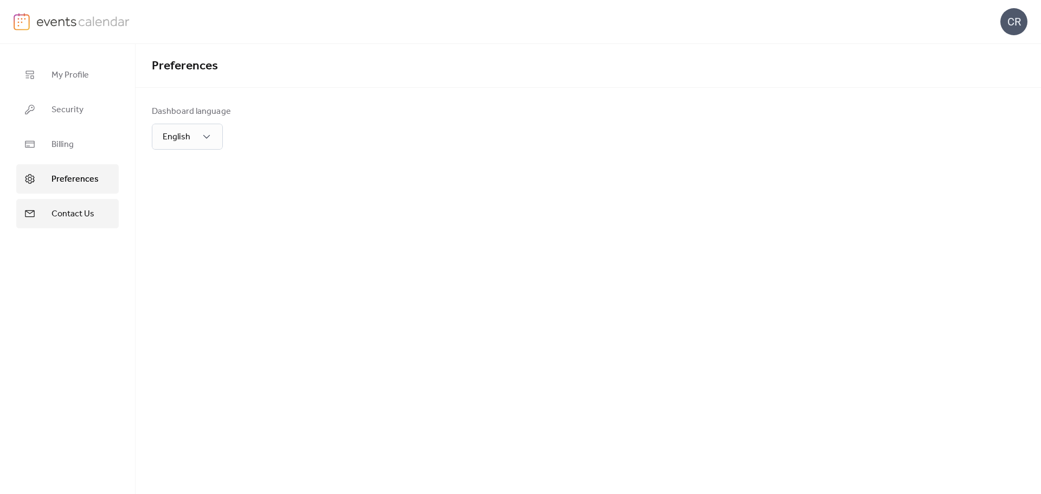
click at [73, 213] on span "Contact Us" at bounding box center [73, 214] width 43 height 13
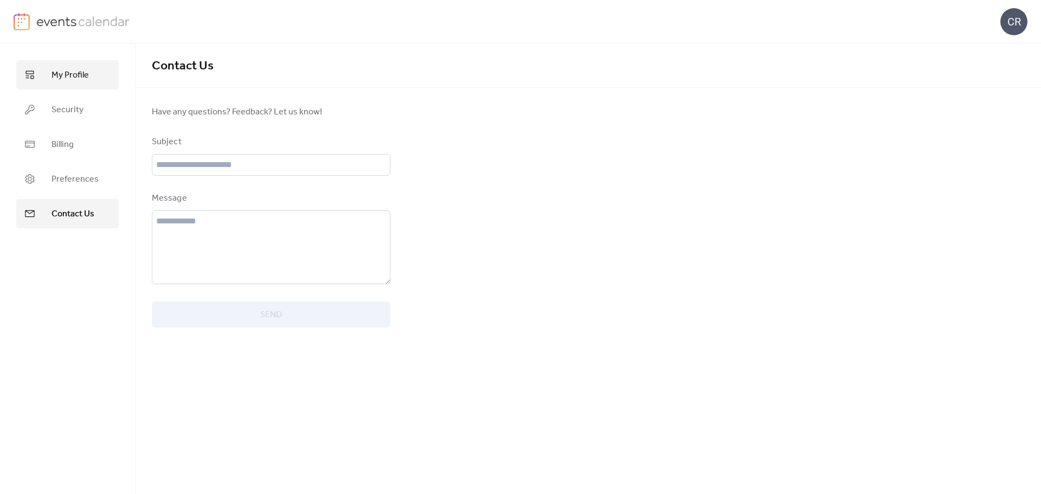
click at [70, 75] on span "My Profile" at bounding box center [70, 75] width 37 height 13
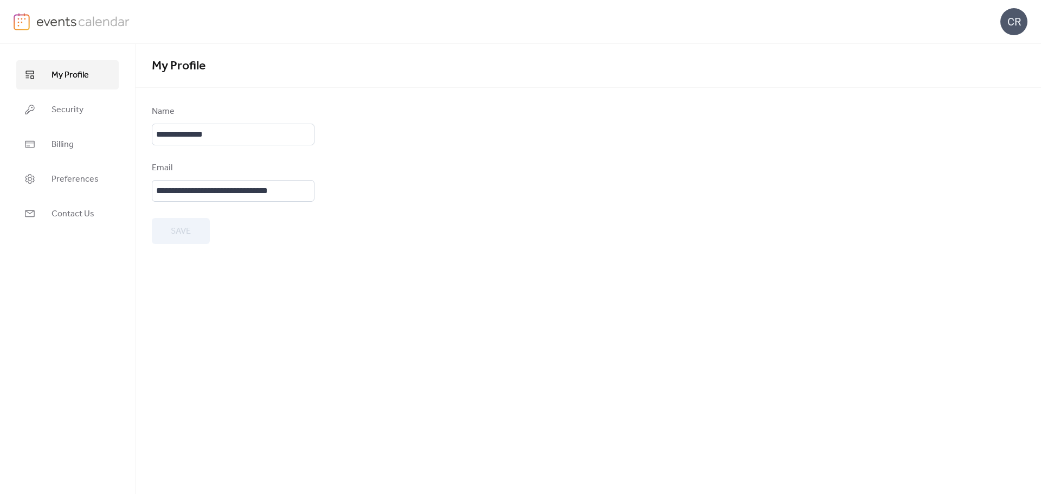
click at [84, 17] on img at bounding box center [83, 21] width 94 height 16
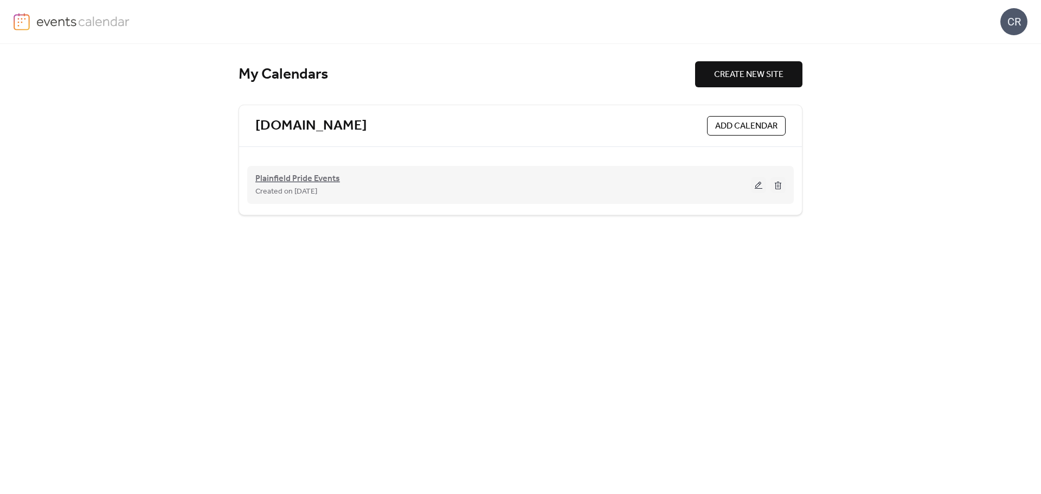
click at [300, 174] on span "Plainfield Pride Events" at bounding box center [297, 178] width 85 height 13
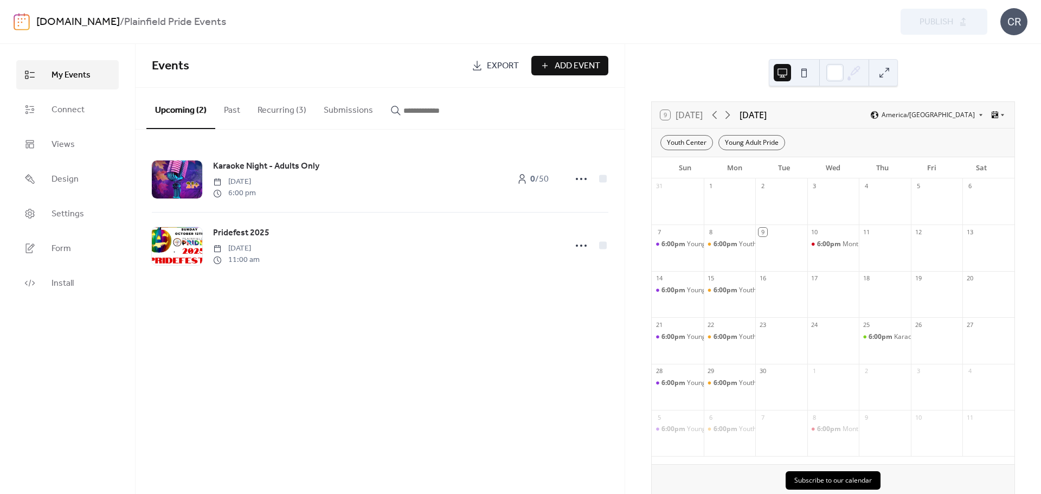
click at [60, 73] on span "My Events" at bounding box center [71, 75] width 39 height 13
click at [104, 20] on link "[DOMAIN_NAME]" at bounding box center [78, 22] width 84 height 21
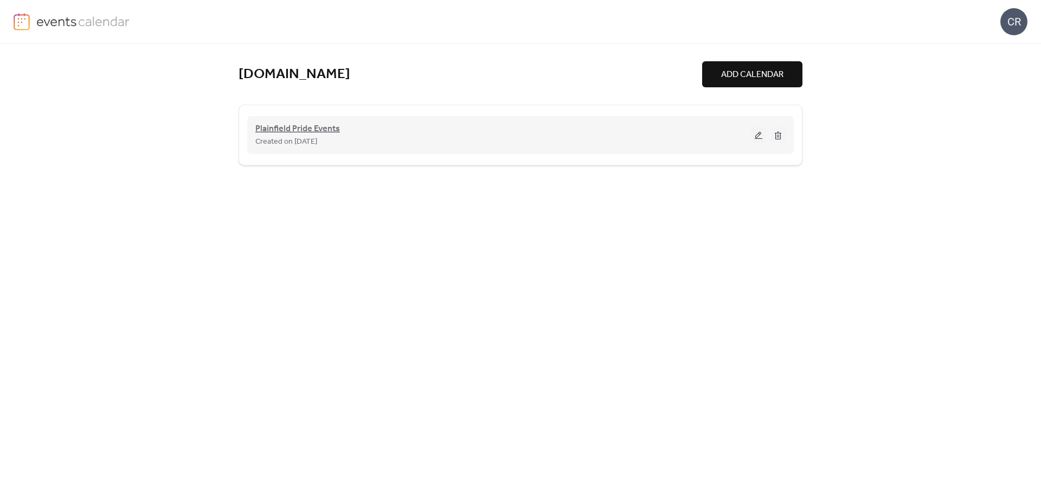
click at [293, 127] on span "Plainfield Pride Events" at bounding box center [297, 129] width 85 height 13
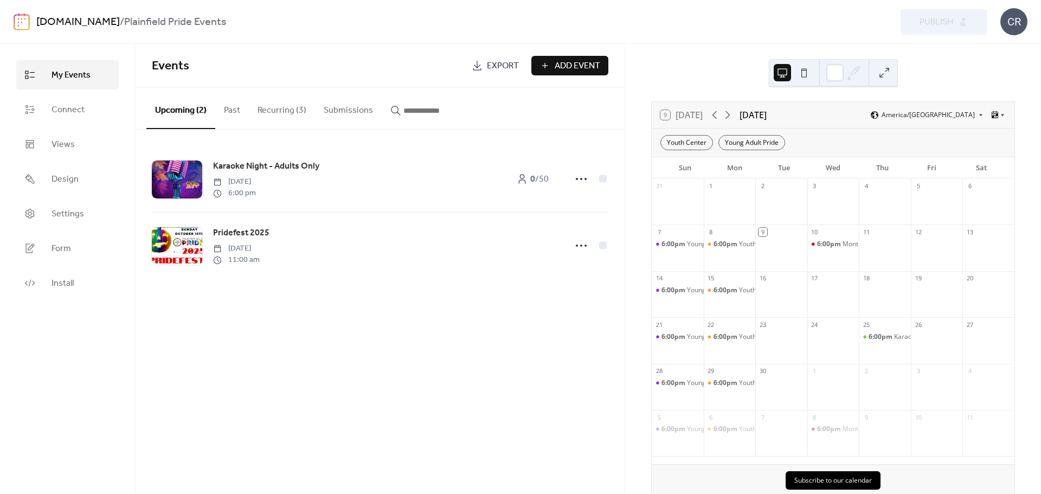
click at [451, 341] on div "Events Export Add Event Upcoming (2) Past Recurring (3) Submissions Karaoke Nig…" at bounding box center [380, 269] width 489 height 450
